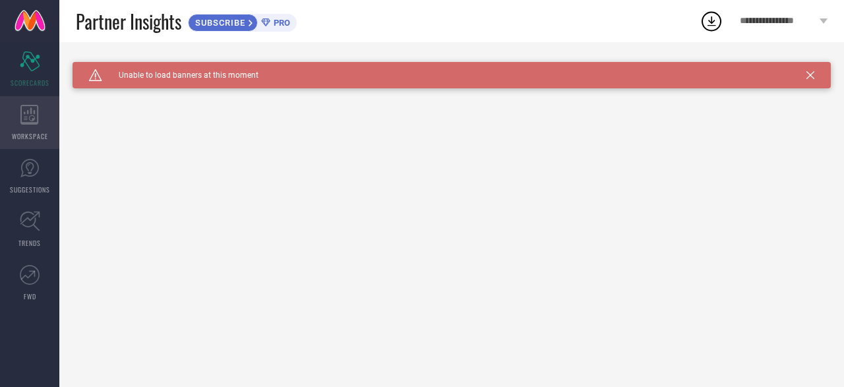
click at [38, 113] on icon at bounding box center [29, 115] width 18 height 20
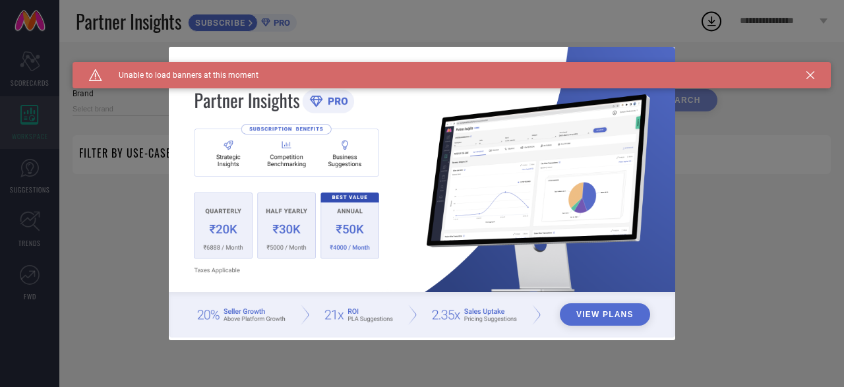
type input "1 STOP FASHION"
type input "All"
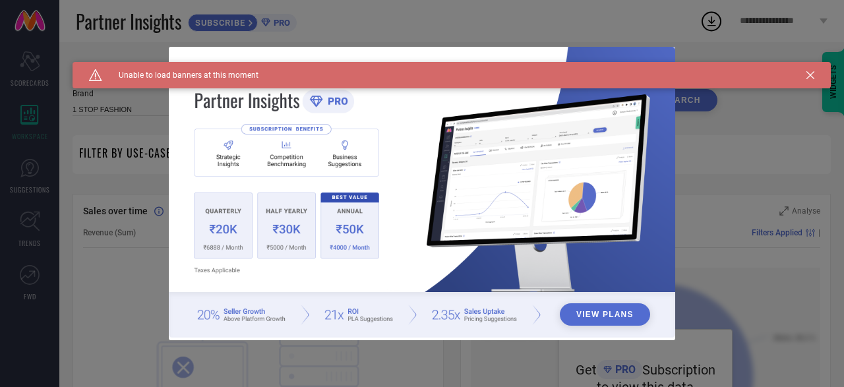
click at [810, 72] on icon at bounding box center [811, 75] width 8 height 8
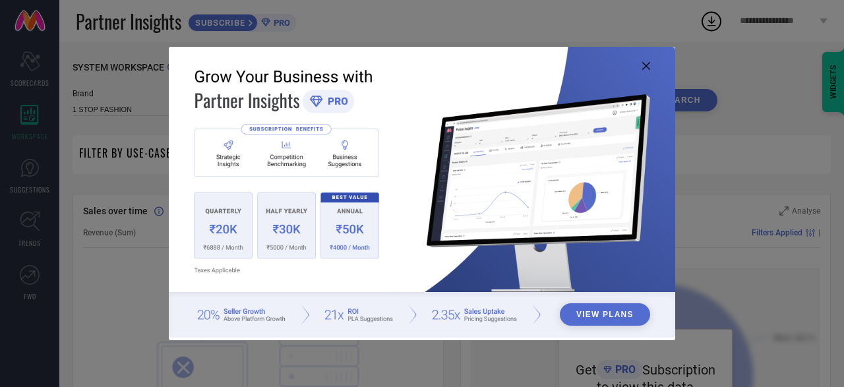
click at [642, 64] on icon at bounding box center [646, 66] width 8 height 8
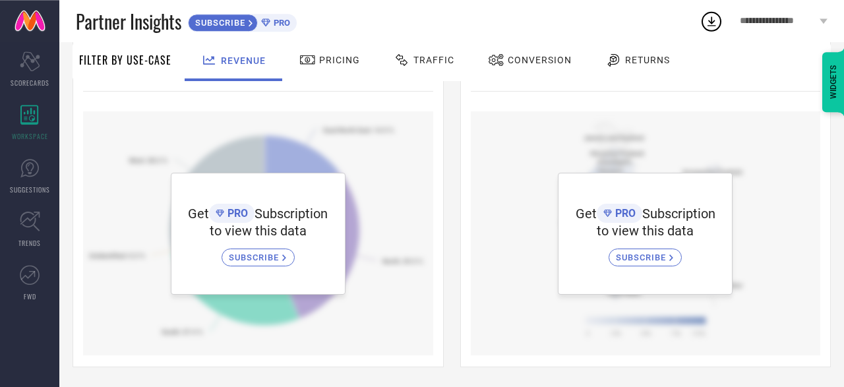
scroll to position [503, 0]
click at [27, 178] on link "SUGGESTIONS" at bounding box center [29, 176] width 59 height 53
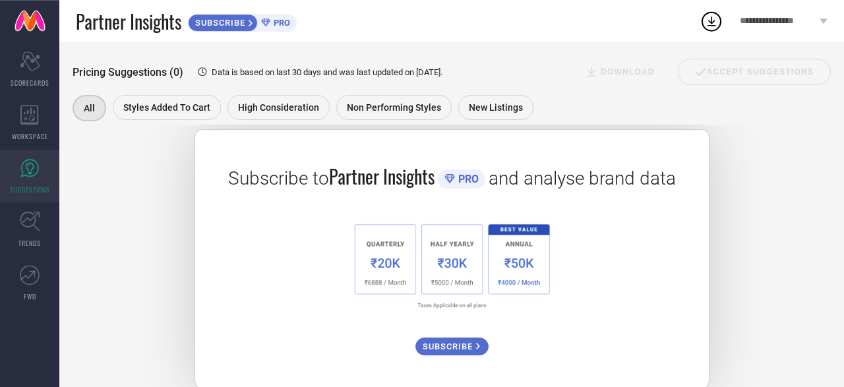
scroll to position [243, 0]
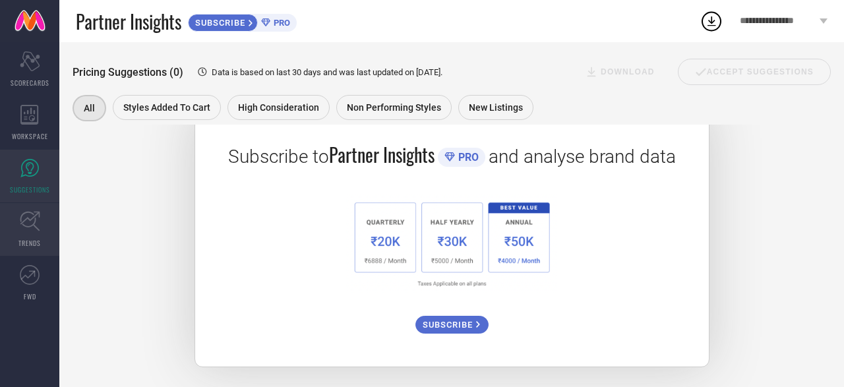
click at [25, 224] on icon at bounding box center [30, 221] width 20 height 20
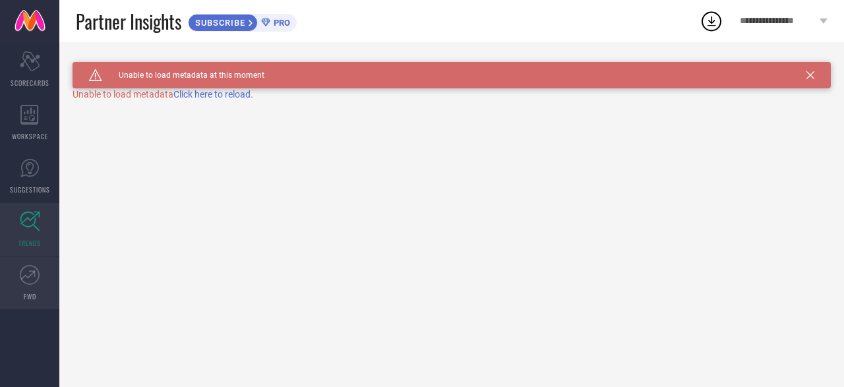
click at [32, 271] on icon at bounding box center [32, 273] width 6 height 6
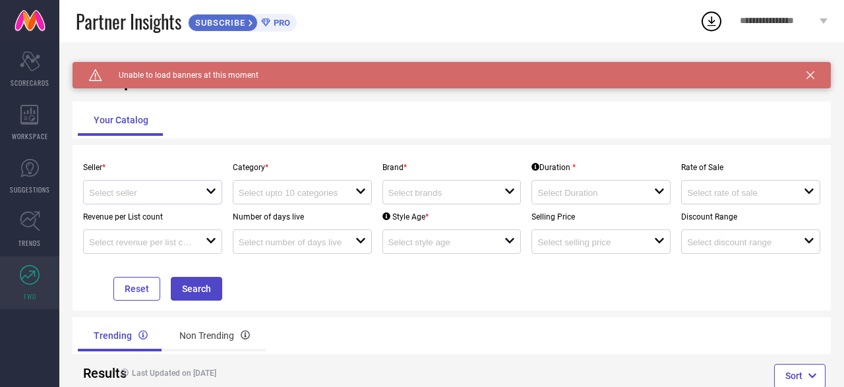
click at [197, 191] on div at bounding box center [147, 192] width 117 height 13
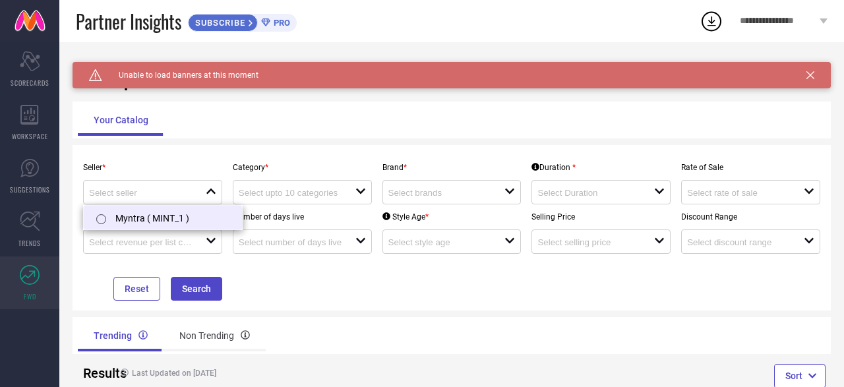
click at [162, 215] on li "Myntra ( MINT_1 )" at bounding box center [163, 218] width 158 height 24
type input "Myntra ( MINT_1 )"
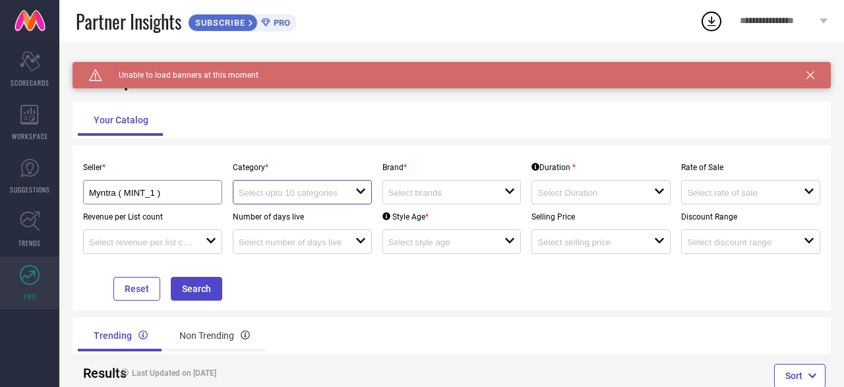
click at [319, 189] on input at bounding box center [291, 193] width 105 height 10
click at [324, 287] on div "Seller * Myntra ( MINT_1 ) Category * close Brand * open Duration * open Rate o…" at bounding box center [452, 228] width 748 height 146
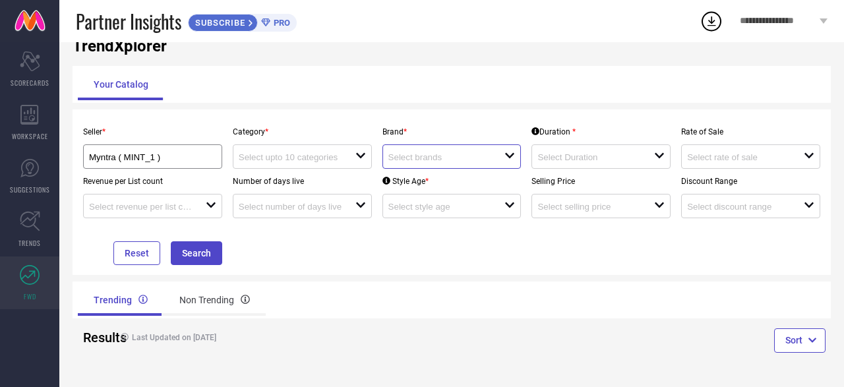
click at [444, 160] on input at bounding box center [440, 157] width 105 height 10
type input "o"
click at [168, 159] on input "Myntra ( MINT_1 )" at bounding box center [146, 157] width 115 height 10
click at [599, 158] on input at bounding box center [589, 157] width 105 height 10
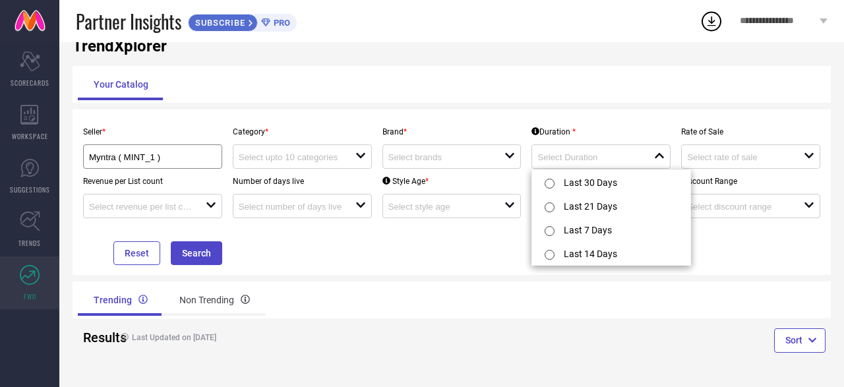
click at [414, 264] on div "Seller * Myntra ( MINT_1 ) Category * open Brand * open Duration * close Rate o…" at bounding box center [452, 192] width 748 height 146
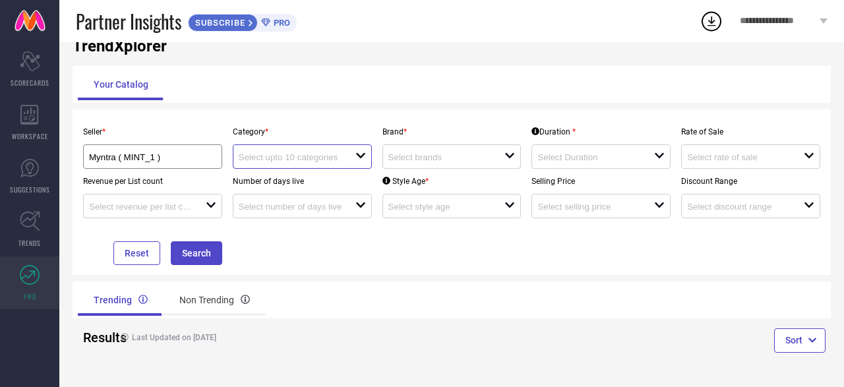
click at [297, 160] on input at bounding box center [291, 157] width 105 height 10
type input "shirt"
click at [456, 117] on div "Seller * Myntra ( MINT_1 ) Category * shirt close reset Brand * open Duration *…" at bounding box center [452, 192] width 758 height 166
click at [489, 162] on input at bounding box center [440, 157] width 105 height 10
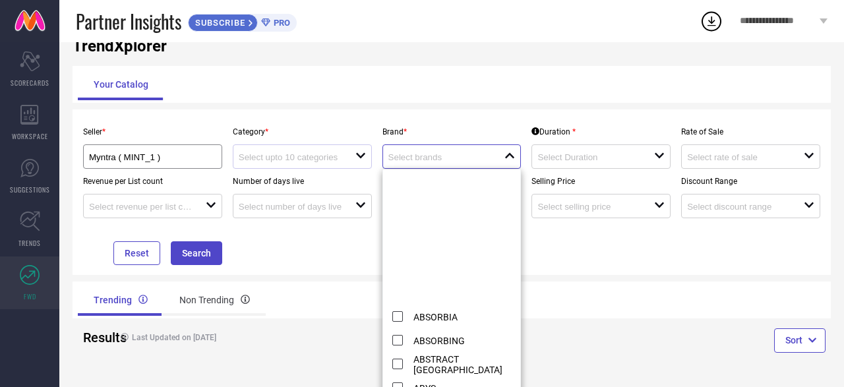
scroll to position [3698, 0]
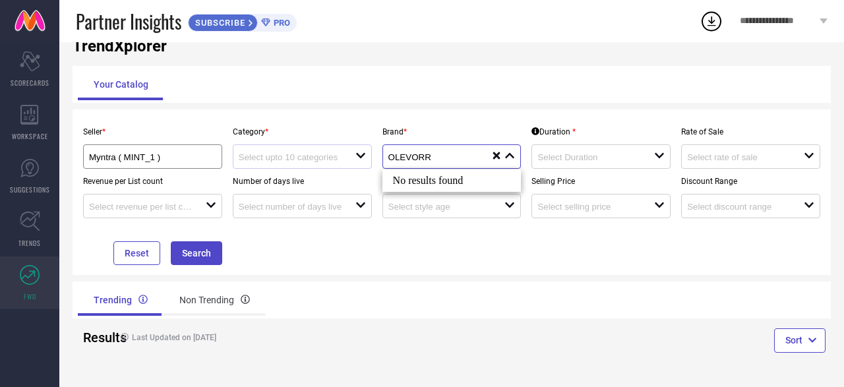
type input "OLEVORR"
click at [526, 118] on div "Seller * Myntra ( MINT_1 ) Category * open Brand * OLEVORR close reset Duration…" at bounding box center [452, 192] width 758 height 166
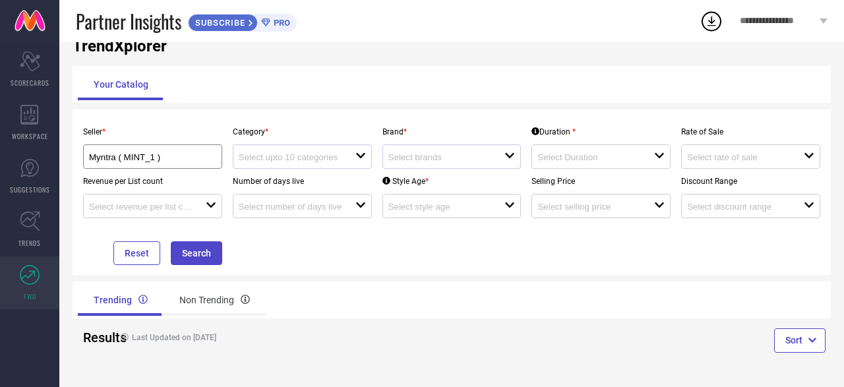
scroll to position [0, 0]
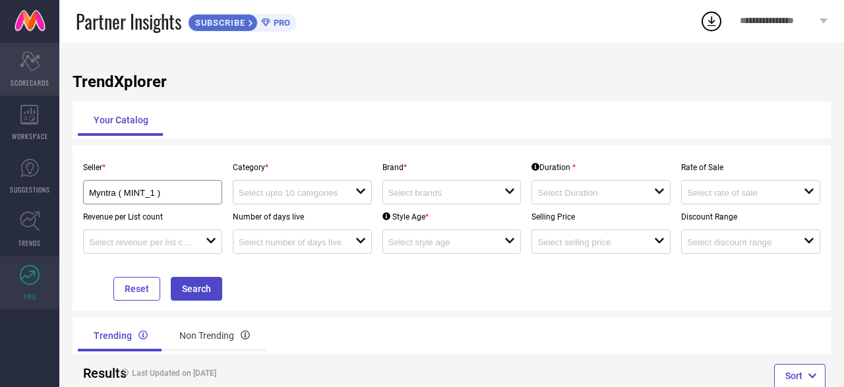
click at [30, 58] on icon at bounding box center [30, 61] width 20 height 20
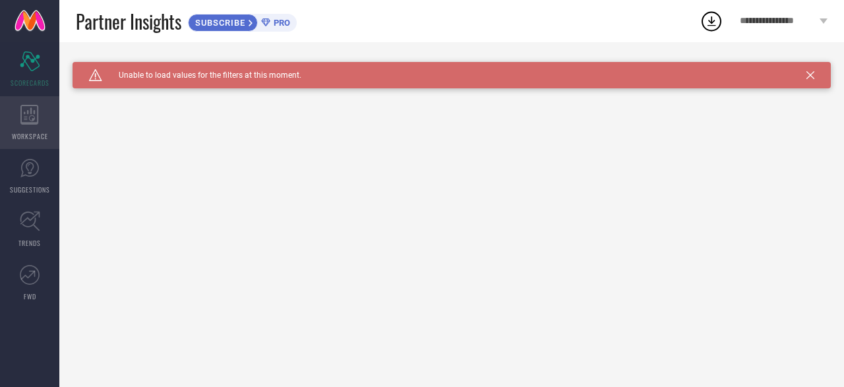
click at [28, 105] on icon at bounding box center [29, 115] width 18 height 20
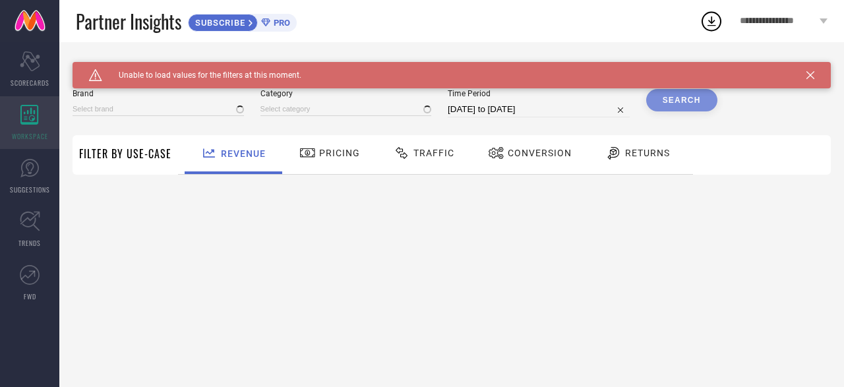
type input "1 STOP FASHION"
type input "All"
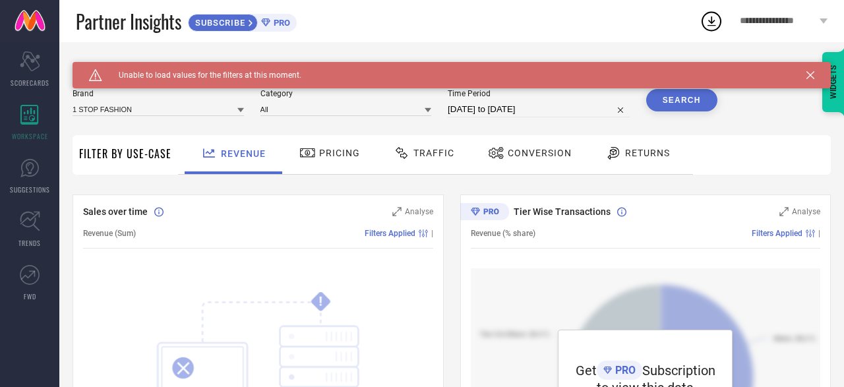
click at [340, 154] on span "Pricing" at bounding box center [339, 153] width 41 height 11
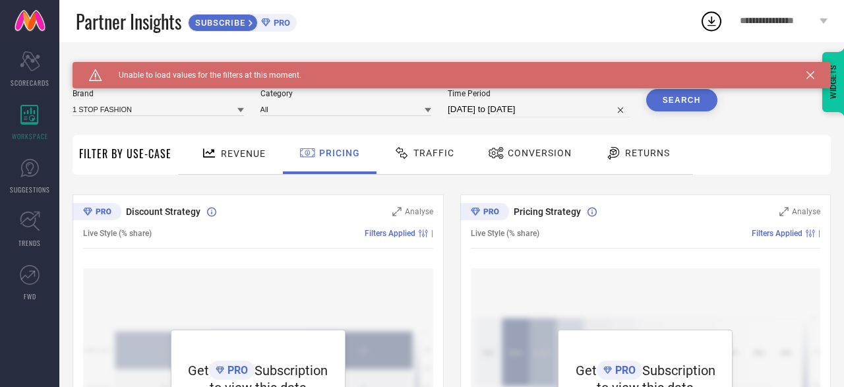
click at [438, 150] on span "Traffic" at bounding box center [433, 153] width 41 height 11
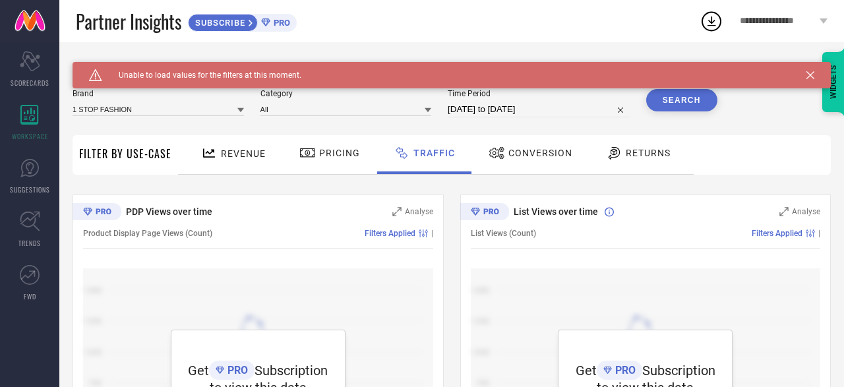
scroll to position [157, 0]
